Goal: Task Accomplishment & Management: Manage account settings

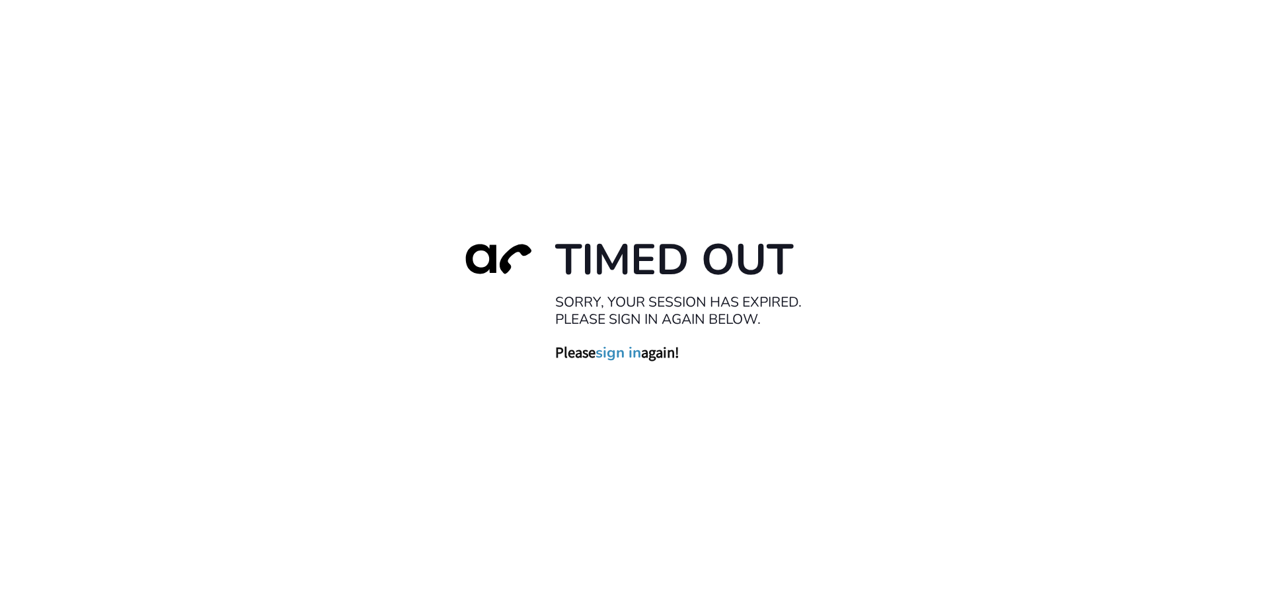
click at [621, 350] on link "sign in" at bounding box center [618, 352] width 46 height 19
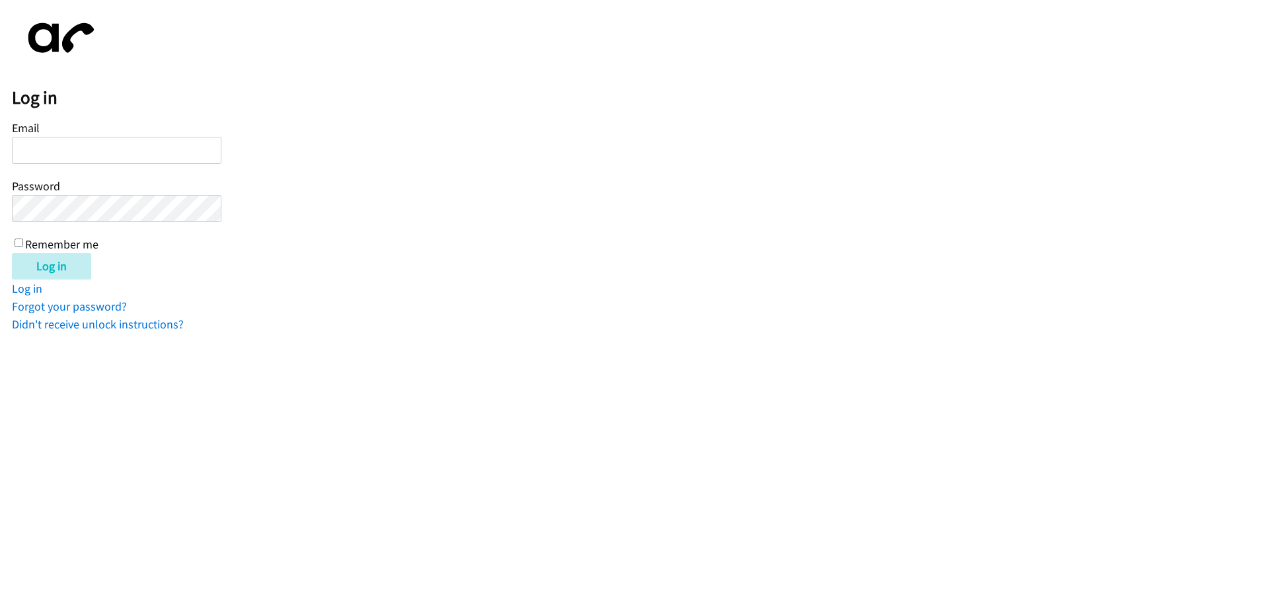
click at [136, 145] on input "Email" at bounding box center [116, 150] width 209 height 27
type input "[EMAIL_ADDRESS][DOMAIN_NAME]"
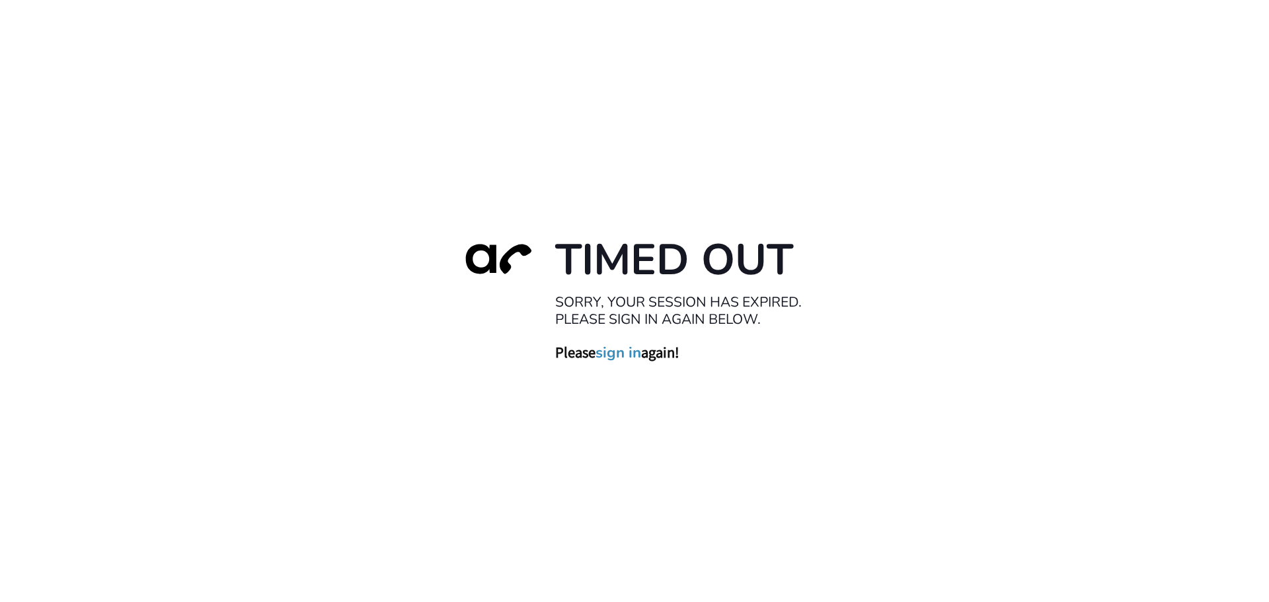
click at [623, 352] on link "sign in" at bounding box center [618, 352] width 46 height 19
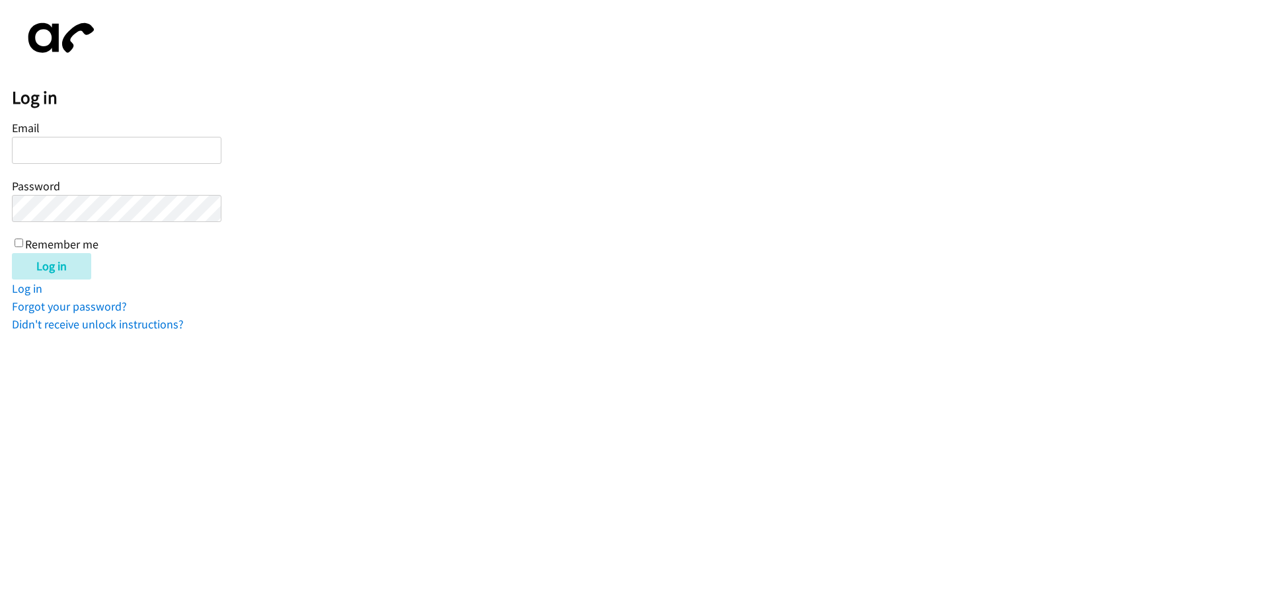
click at [90, 144] on input "Email" at bounding box center [116, 150] width 209 height 27
type input "[EMAIL_ADDRESS][DOMAIN_NAME]"
click at [48, 269] on input "Log in" at bounding box center [51, 266] width 79 height 26
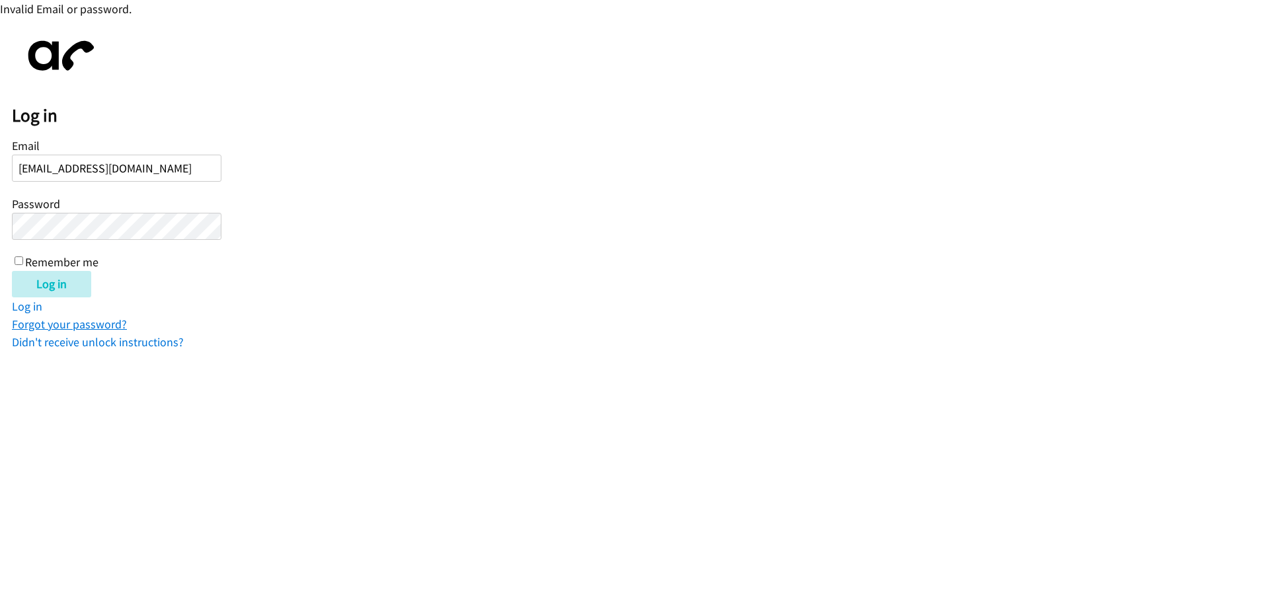
click at [62, 327] on link "Forgot your password?" at bounding box center [69, 324] width 115 height 15
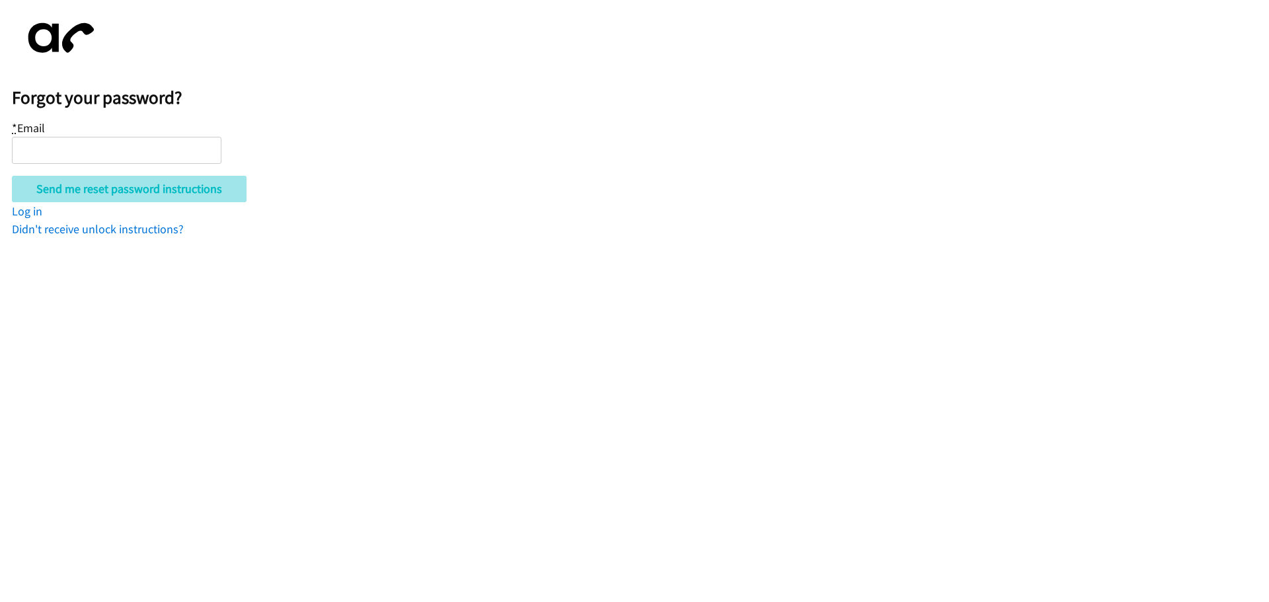
type input "[EMAIL_ADDRESS][DOMAIN_NAME]"
click at [128, 192] on input "Send me reset password instructions" at bounding box center [129, 189] width 235 height 26
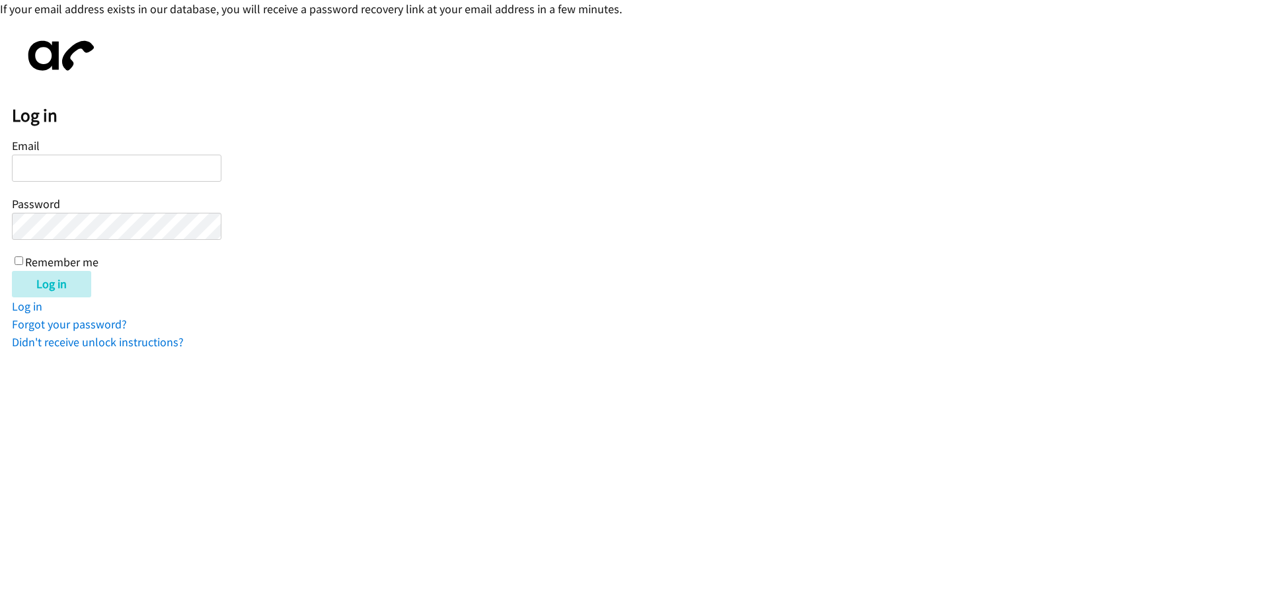
click at [49, 163] on input "Email" at bounding box center [116, 168] width 209 height 27
type input "[EMAIL_ADDRESS][DOMAIN_NAME]"
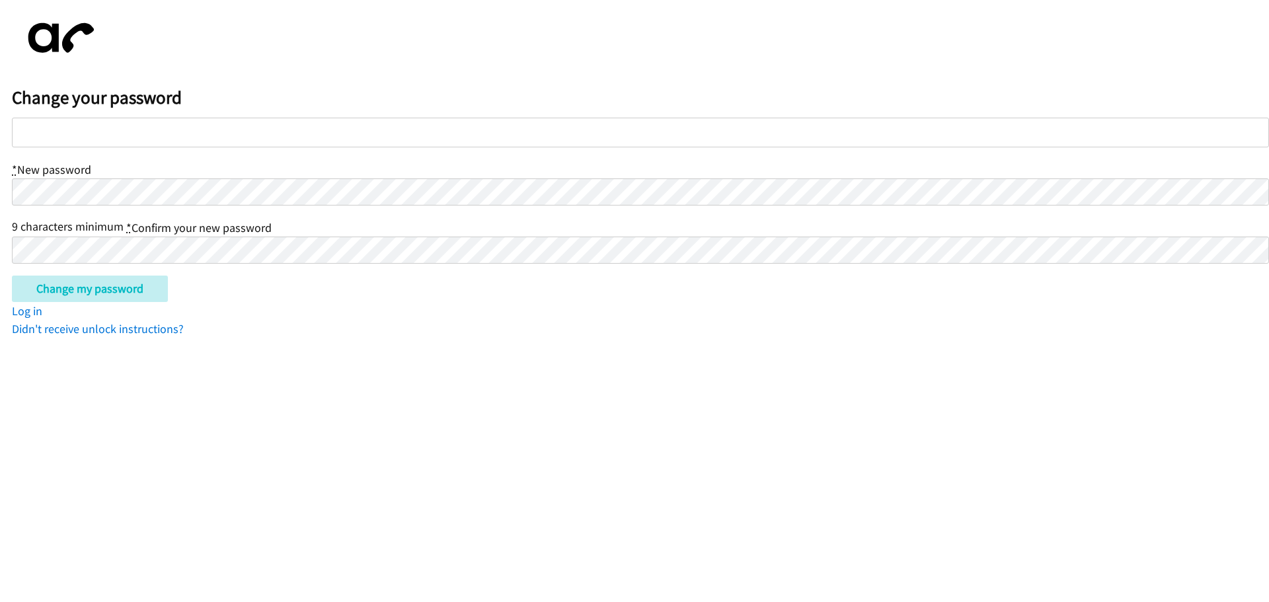
click at [455, 338] on html "Change your password * New password 9 characters minimum * Confirm your new pas…" at bounding box center [634, 169] width 1269 height 338
click at [111, 287] on input "Change my password" at bounding box center [90, 289] width 156 height 26
